Goal: Transaction & Acquisition: Subscribe to service/newsletter

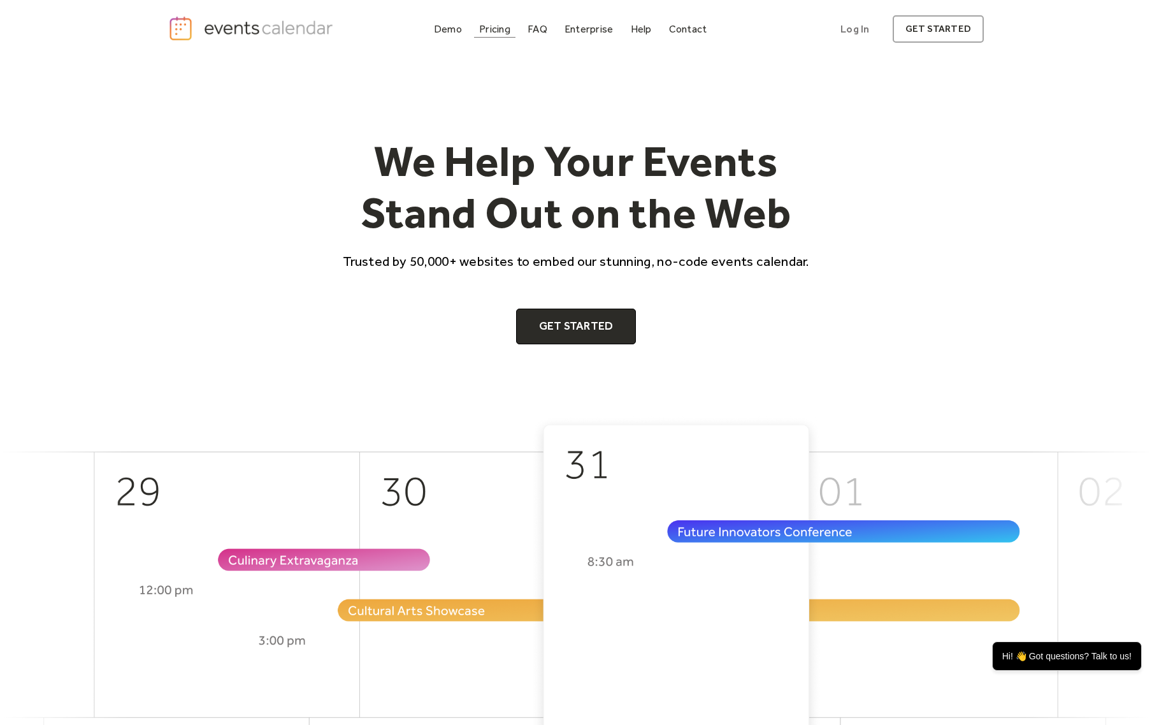
click at [498, 29] on div "Pricing" at bounding box center [494, 28] width 31 height 7
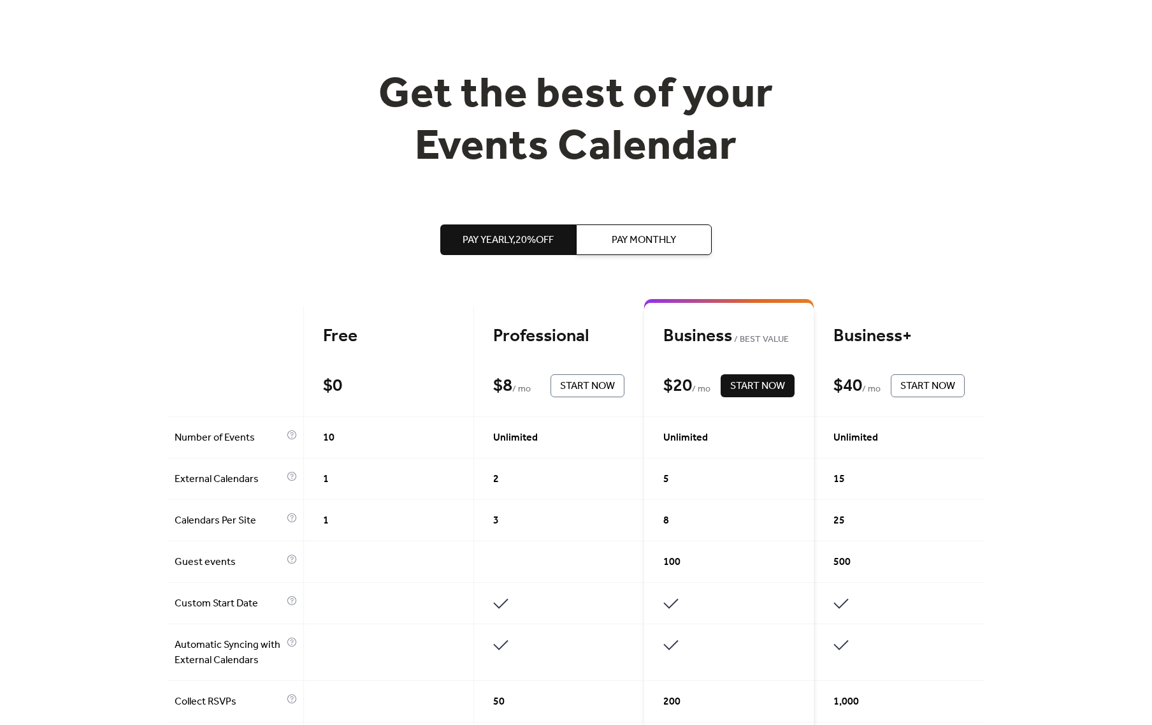
scroll to position [67, 0]
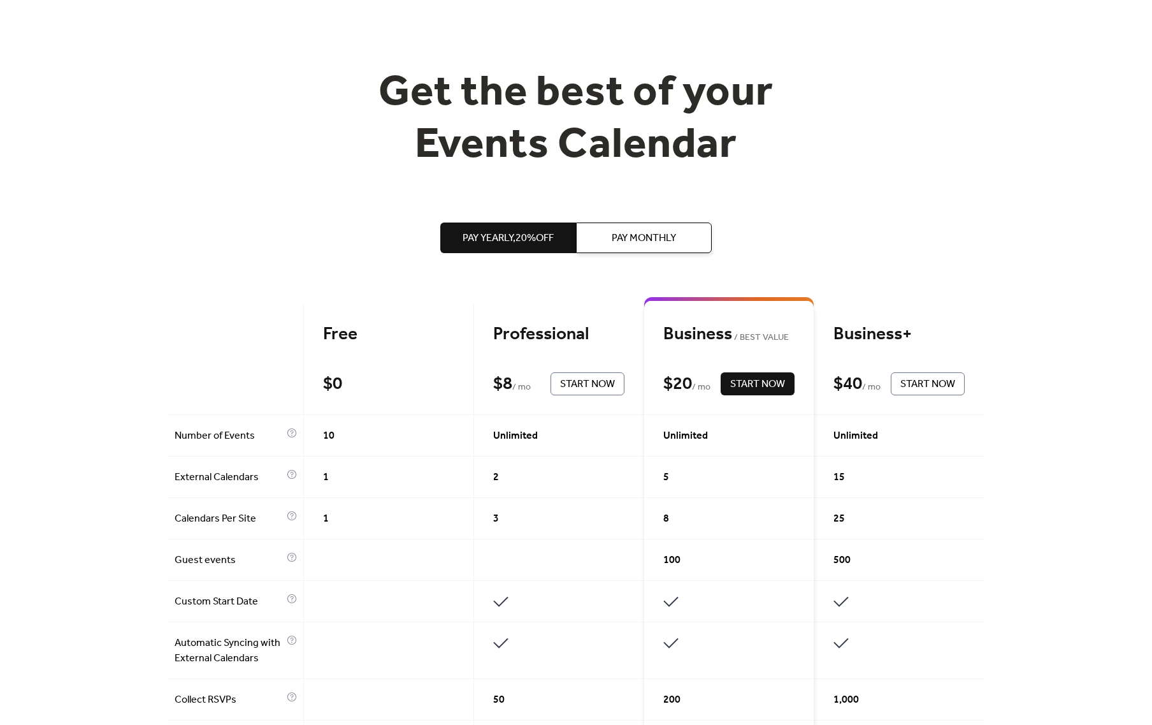
click at [654, 234] on span "Pay Monthly" at bounding box center [644, 238] width 64 height 15
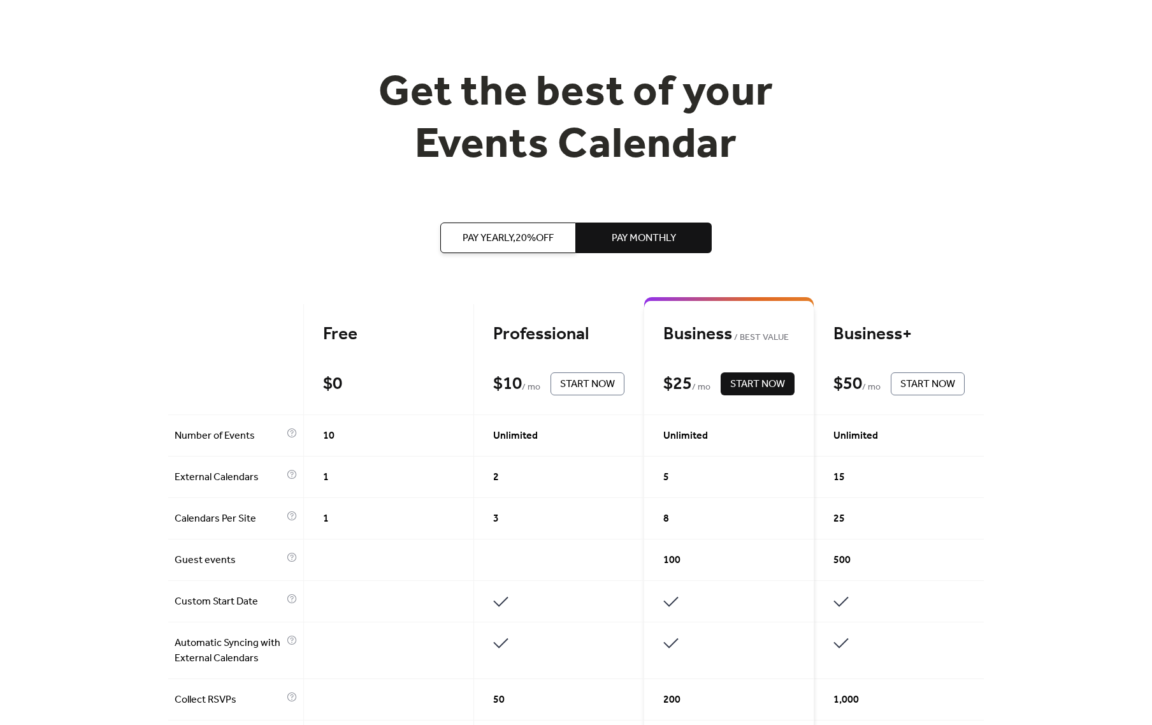
click at [519, 243] on span "Pay Yearly, 20% off" at bounding box center [508, 238] width 91 height 15
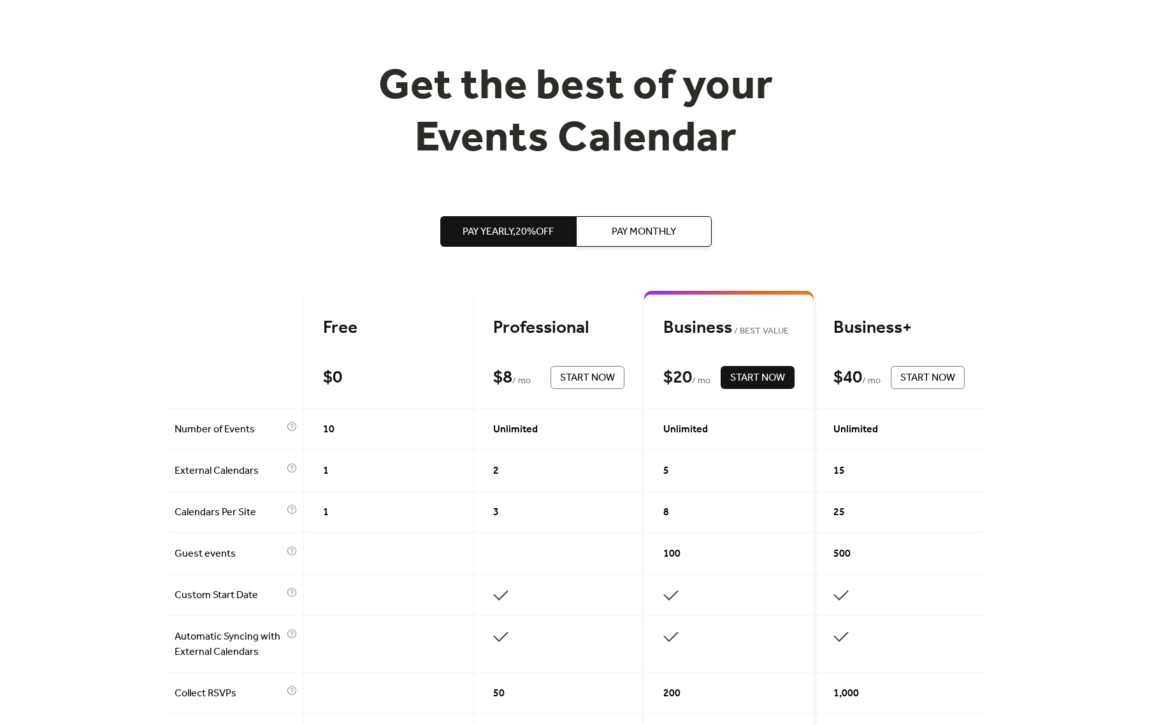
scroll to position [0, 0]
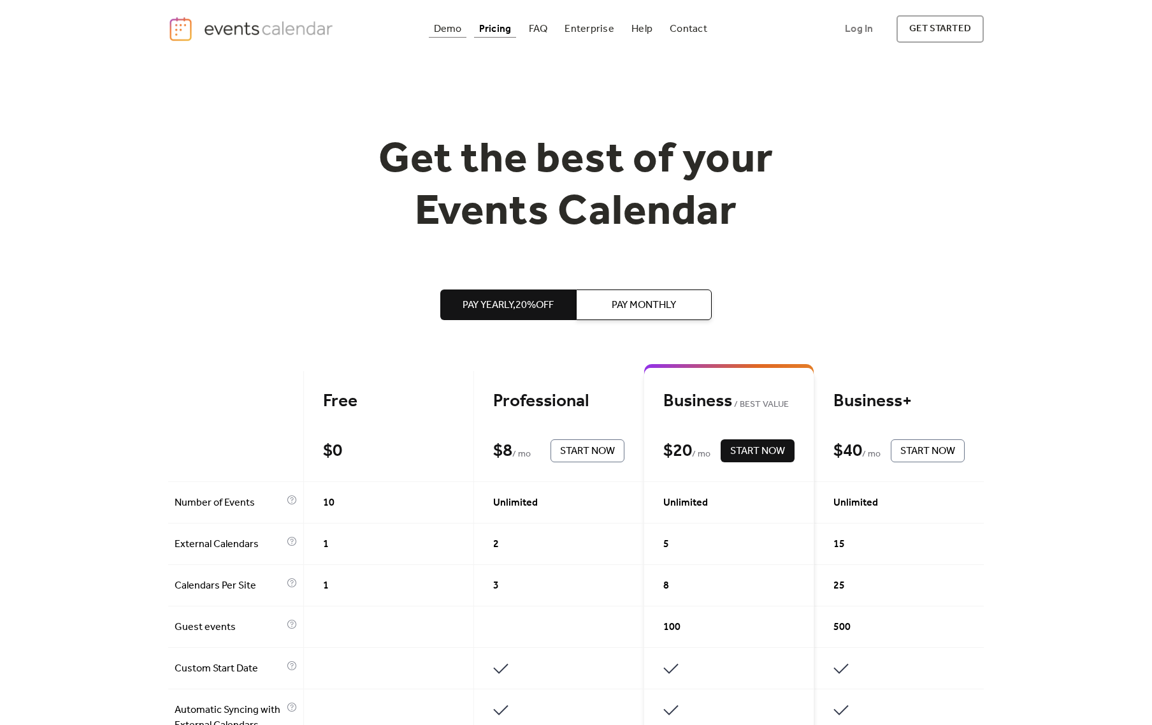
click at [449, 29] on div "Demo" at bounding box center [448, 28] width 28 height 7
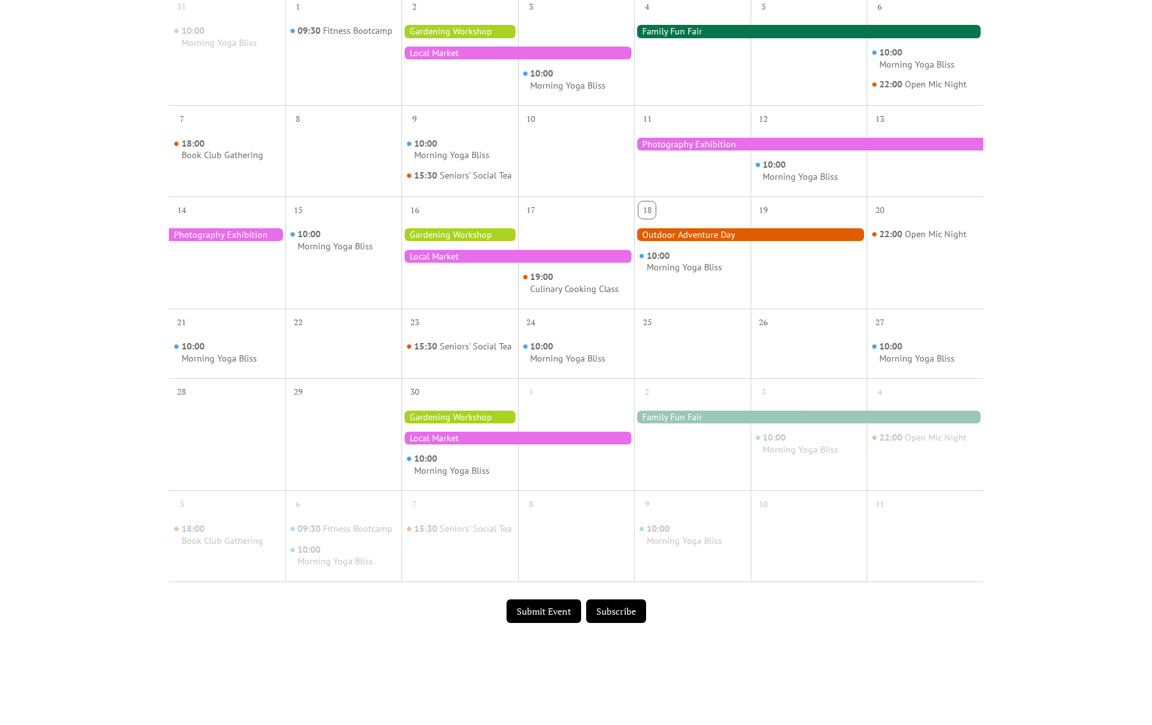
scroll to position [361, 0]
